Goal: Navigation & Orientation: Find specific page/section

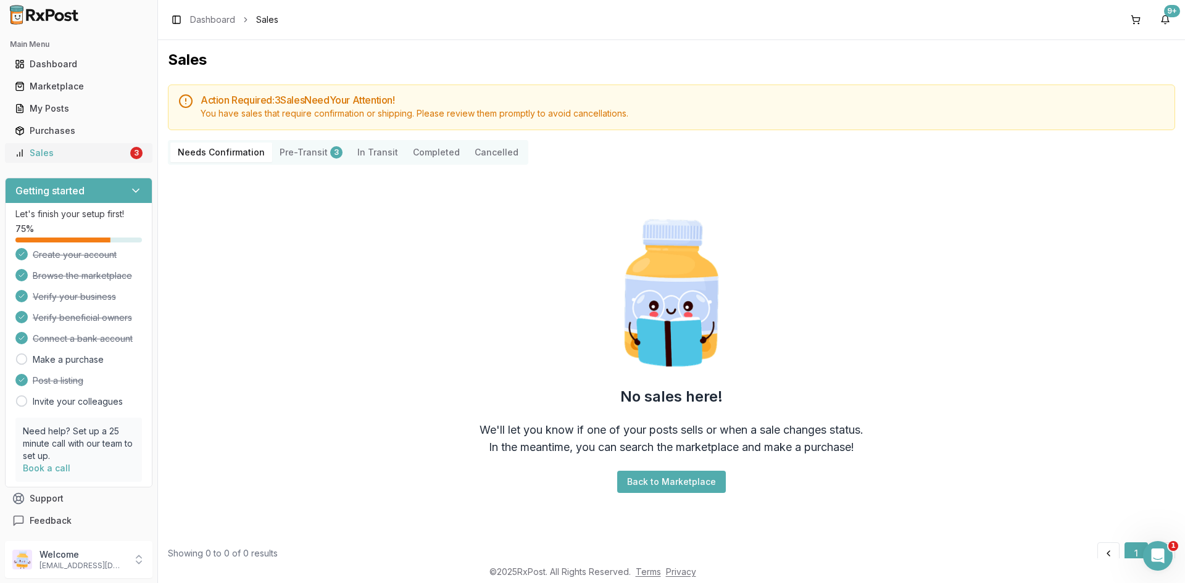
click at [89, 151] on div "Sales" at bounding box center [71, 153] width 113 height 12
click at [146, 129] on button "Purchases" at bounding box center [79, 131] width 148 height 20
click at [123, 151] on link "Sales 3" at bounding box center [79, 153] width 138 height 22
